Goal: Browse casually

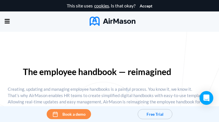
click at [109, 20] on img at bounding box center [112, 21] width 46 height 9
click at [109, 6] on div "This site uses cookies . Is that okay?" at bounding box center [101, 5] width 69 height 11
